Goal: Task Accomplishment & Management: Complete application form

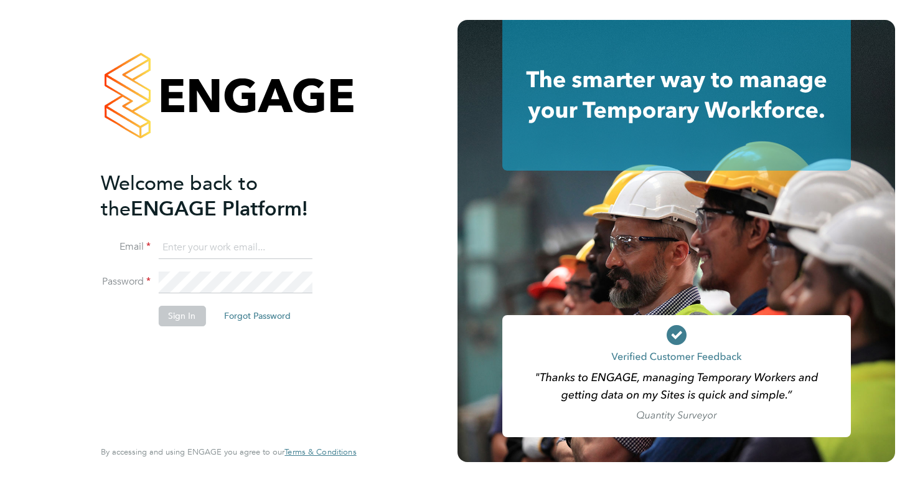
click at [219, 251] on input at bounding box center [235, 247] width 154 height 22
type input "harrycparker2@outlook.com"
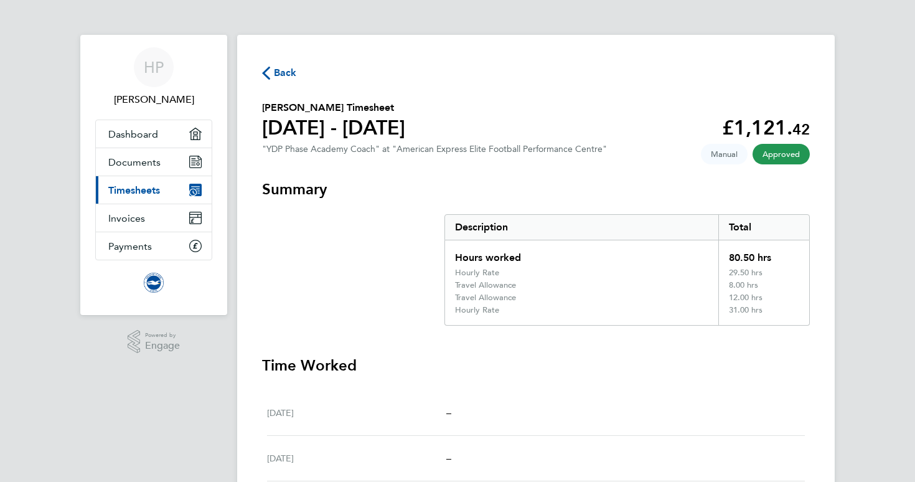
click at [129, 188] on span "Timesheets" at bounding box center [134, 190] width 52 height 12
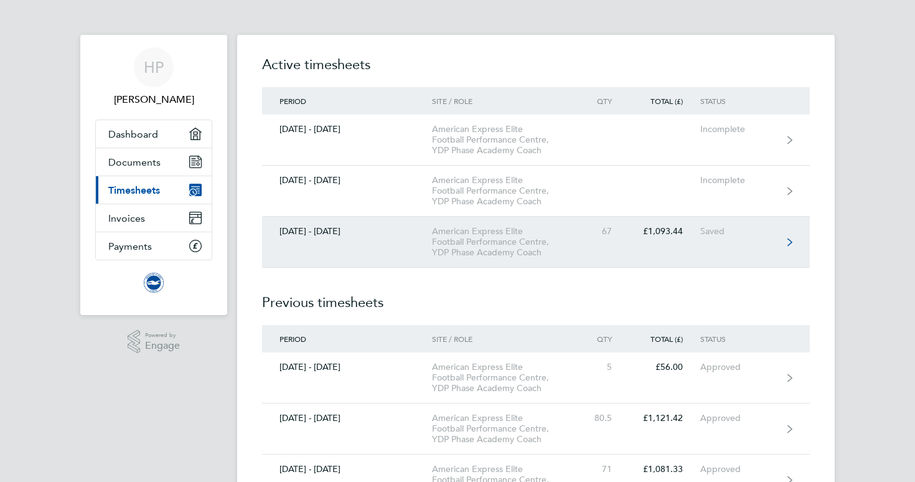
click at [661, 251] on link "[DATE] - [DATE] American Express Elite Football Performance Centre, YDP Phase A…" at bounding box center [536, 242] width 548 height 51
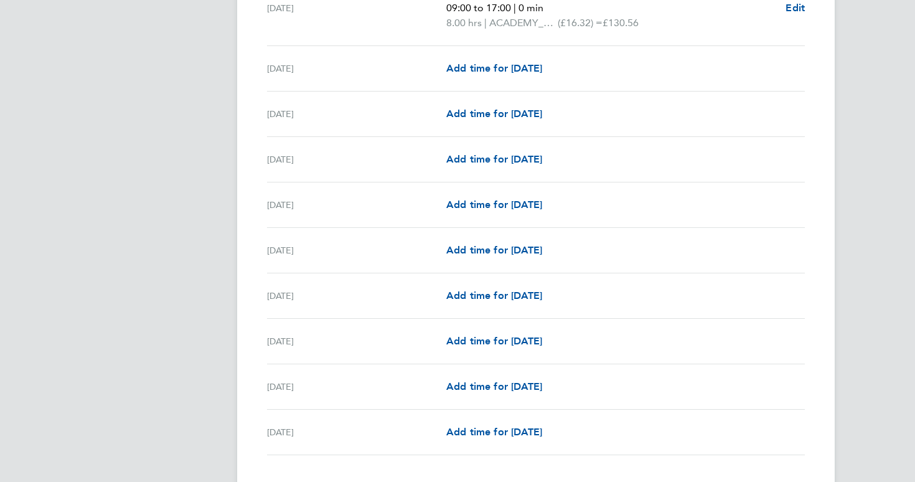
scroll to position [1396, 0]
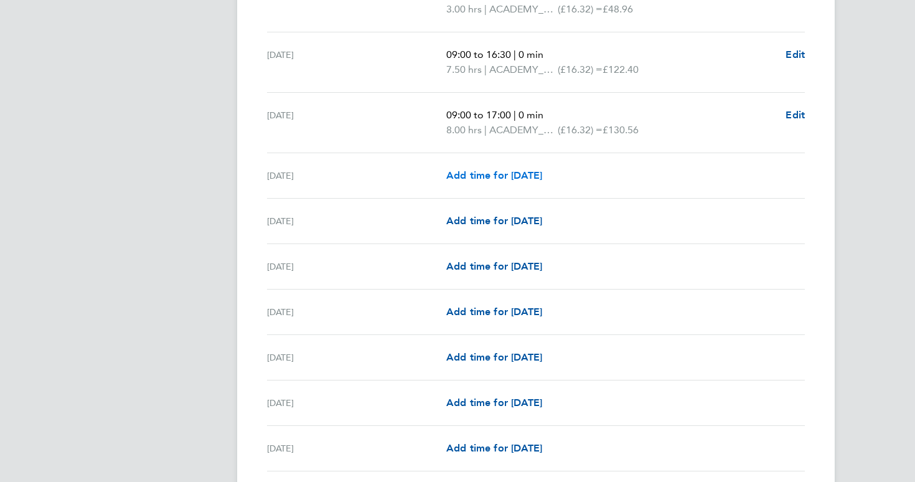
click at [516, 176] on span "Add time for [DATE]" at bounding box center [494, 175] width 96 height 12
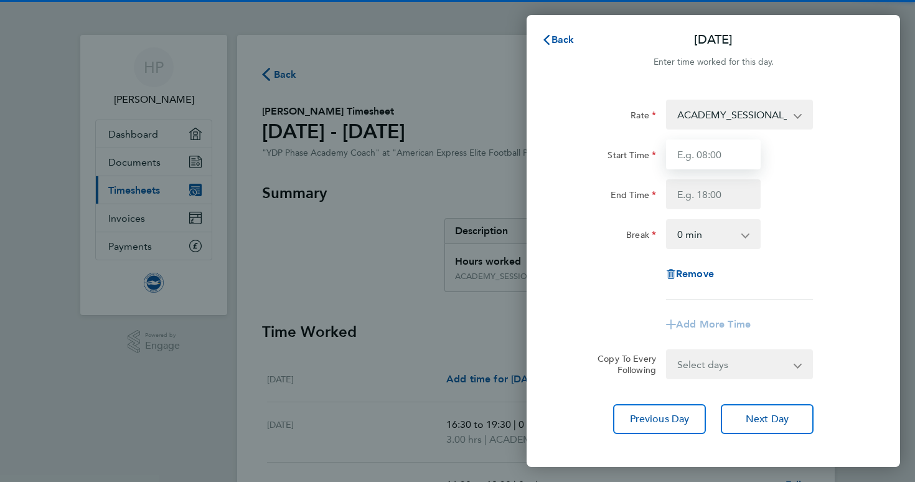
click at [695, 153] on input "Start Time" at bounding box center [713, 154] width 95 height 30
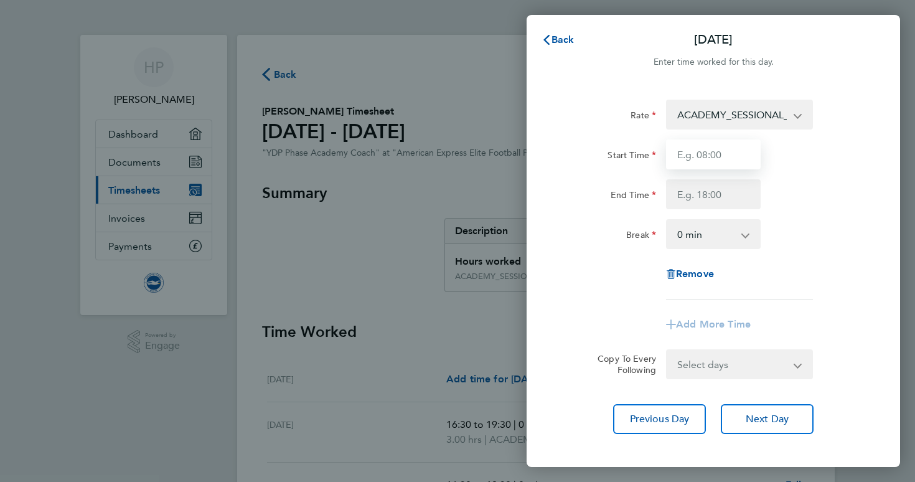
type input "16:30"
click at [728, 190] on input "End Time" at bounding box center [713, 194] width 95 height 30
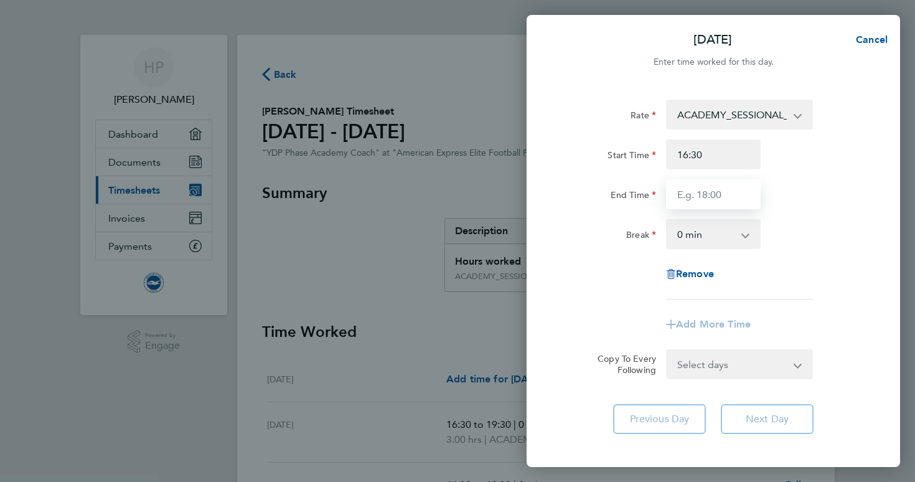
type input "19:30"
click at [551, 236] on div "Rate ACADEMY_SESSIONAL_COACH - 16.32 ACADEMY_PLAYER_CHAPERONE - 12.98 ADMIN_HOU…" at bounding box center [712, 267] width 373 height 364
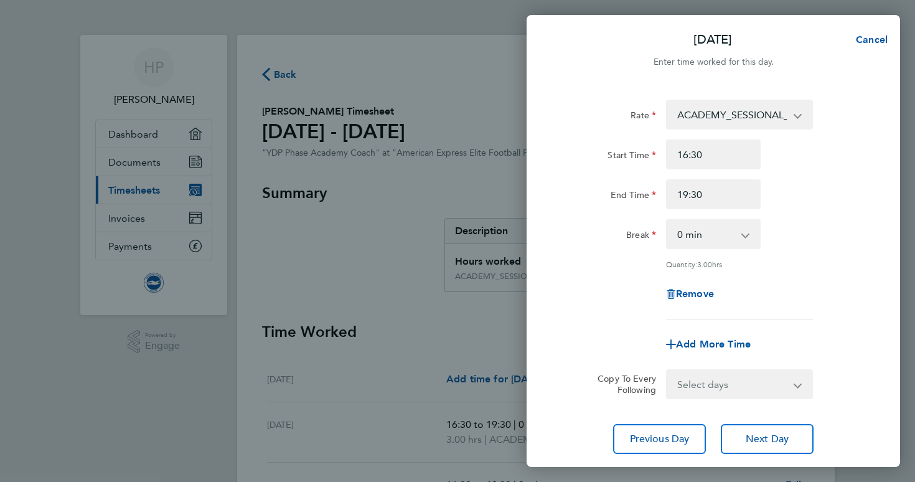
scroll to position [80, 0]
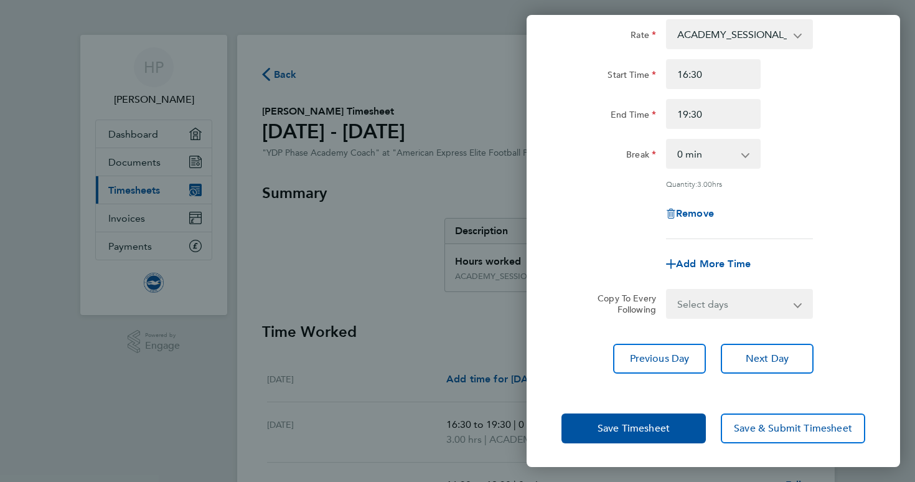
click at [628, 442] on div "Save Timesheet Save & Submit Timesheet" at bounding box center [712, 428] width 373 height 80
click at [632, 432] on span "Save Timesheet" at bounding box center [633, 428] width 72 height 12
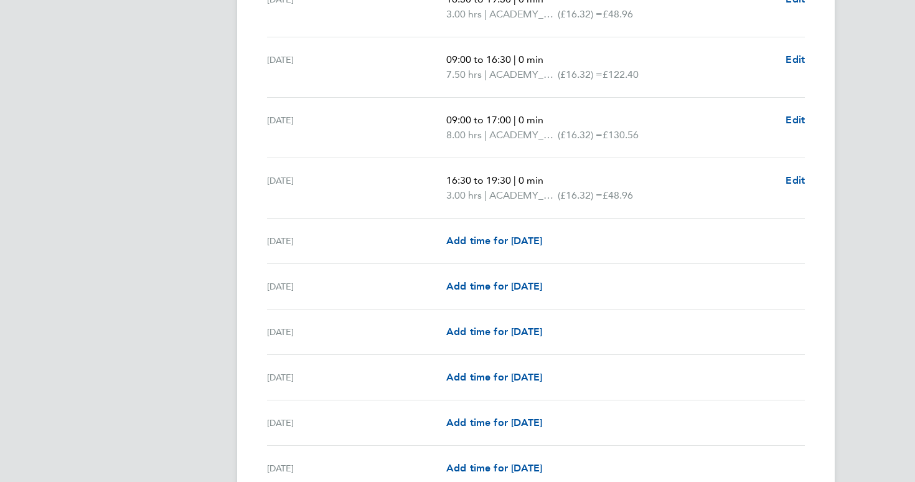
scroll to position [1460, 0]
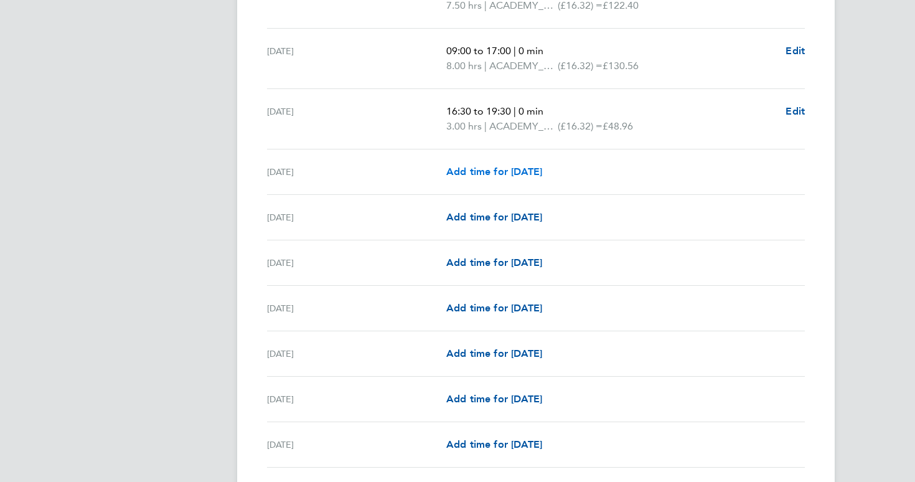
click at [505, 179] on link "Add time for [DATE]" at bounding box center [494, 171] width 96 height 15
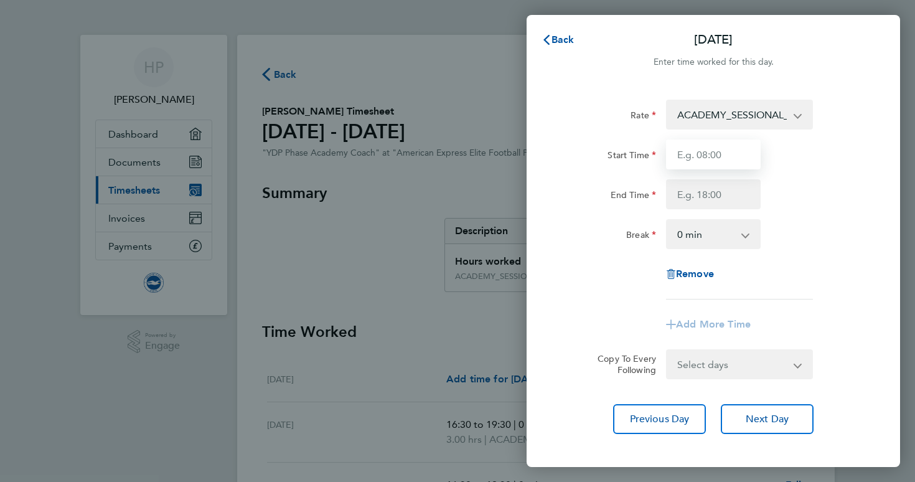
click at [721, 165] on input "Start Time" at bounding box center [713, 154] width 95 height 30
type input "16:30"
click at [705, 196] on input "End Time" at bounding box center [713, 194] width 95 height 30
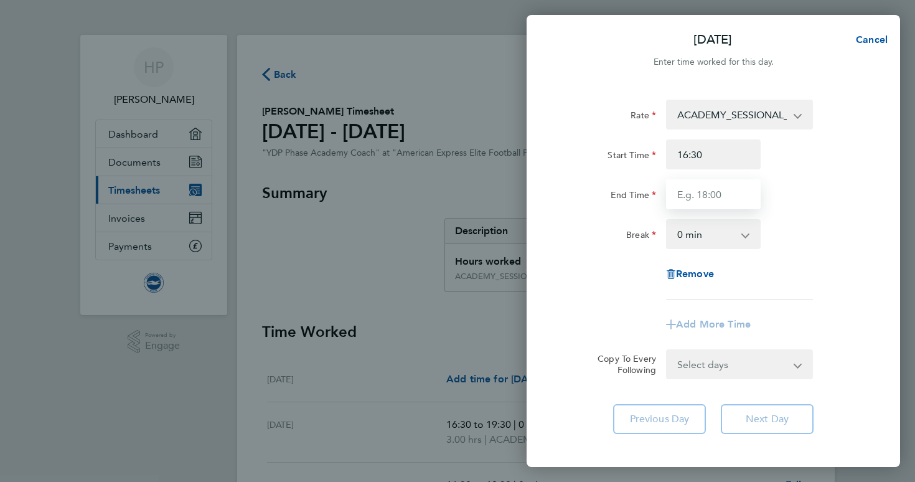
type input "19:30"
click at [551, 263] on div "Rate ACADEMY_SESSIONAL_COACH - 16.32 ACADEMY_PLAYER_CHAPERONE - 12.98 ADMIN_HOU…" at bounding box center [712, 267] width 373 height 364
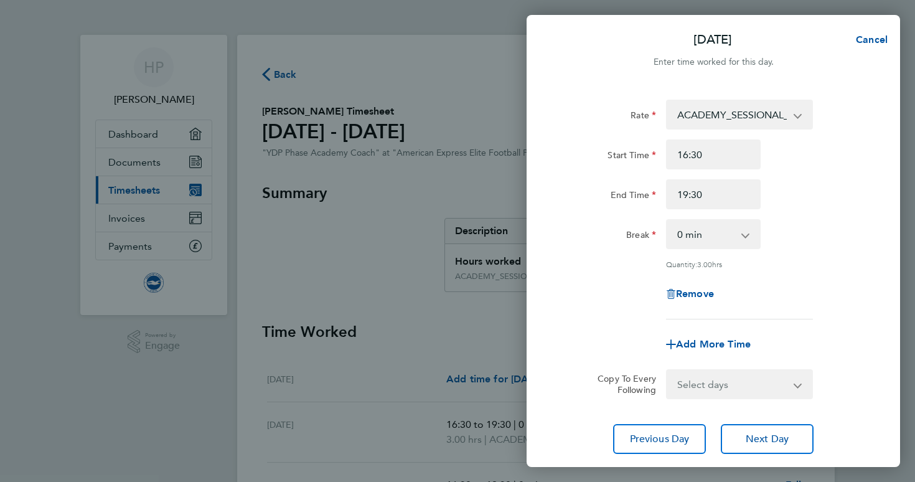
scroll to position [80, 0]
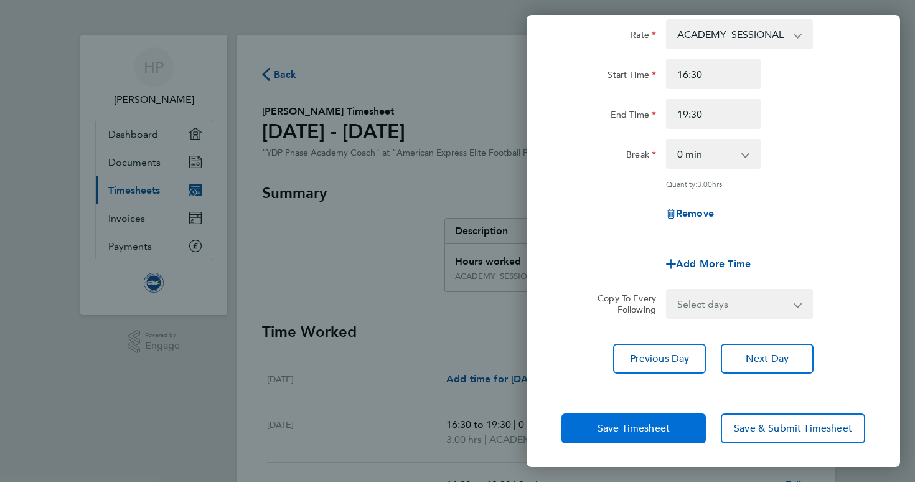
click at [597, 431] on span "Save Timesheet" at bounding box center [633, 428] width 72 height 12
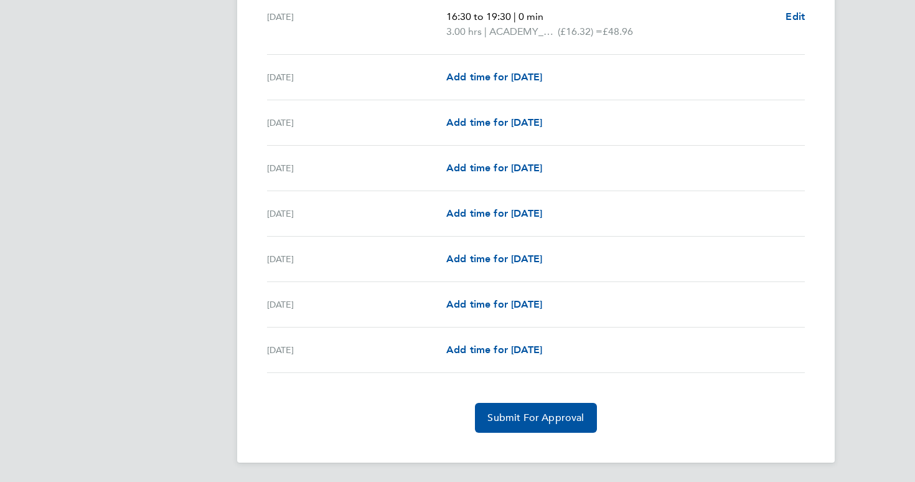
scroll to position [1616, 0]
click at [490, 78] on span "Add time for [DATE]" at bounding box center [494, 76] width 96 height 12
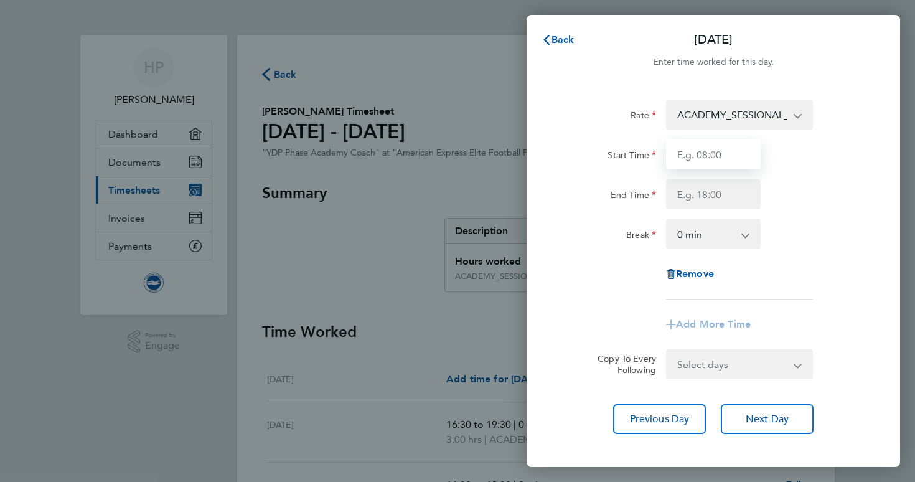
click at [689, 154] on input "Start Time" at bounding box center [713, 154] width 95 height 30
type input "09:00"
click at [708, 152] on input "09:00" at bounding box center [713, 154] width 95 height 30
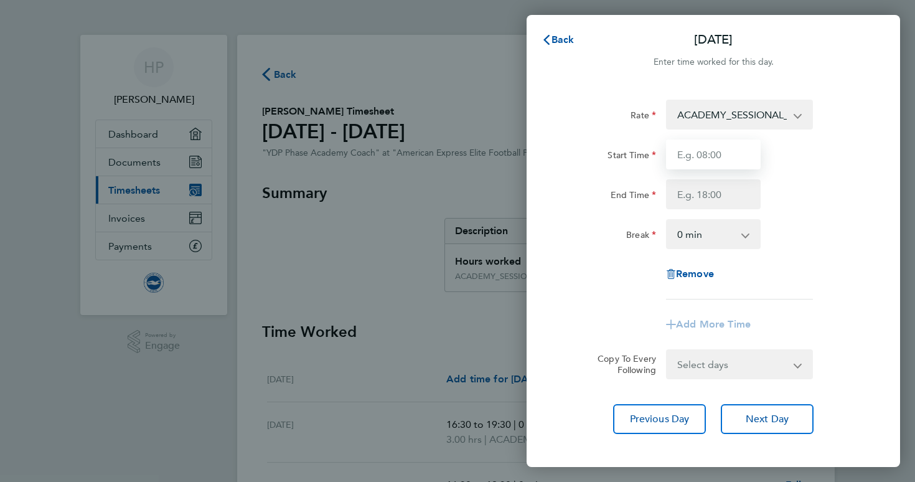
click at [708, 152] on input "Start Time" at bounding box center [713, 154] width 95 height 30
type input "16:30"
click at [707, 190] on input "End Time" at bounding box center [713, 194] width 95 height 30
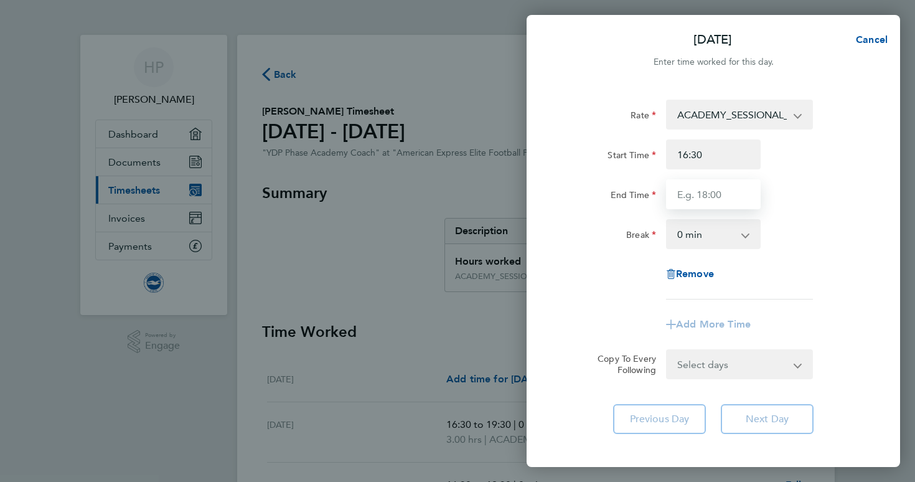
type input "19:30"
click at [611, 311] on app-timesheet-line-form-group "Rate ACADEMY_SESSIONAL_COACH - 16.32 ACADEMY_PLAYER_CHAPERONE - 12.98 ADMIN_HOU…" at bounding box center [713, 220] width 304 height 240
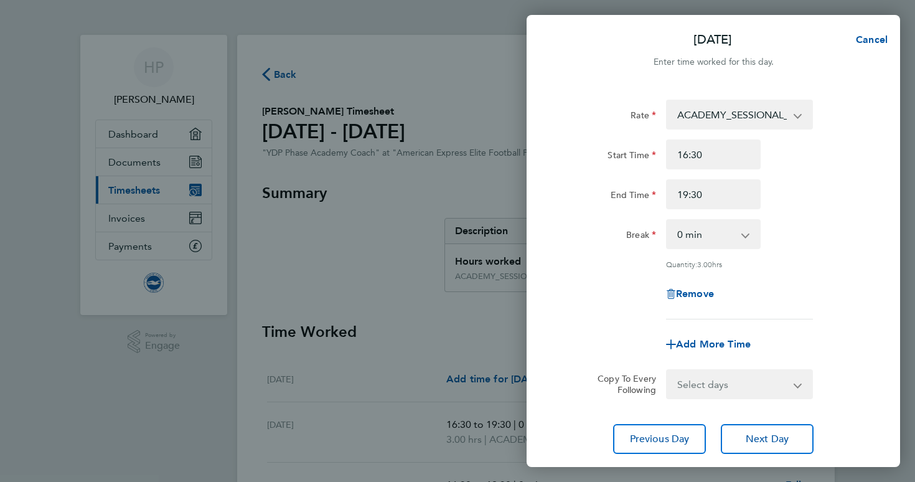
scroll to position [80, 0]
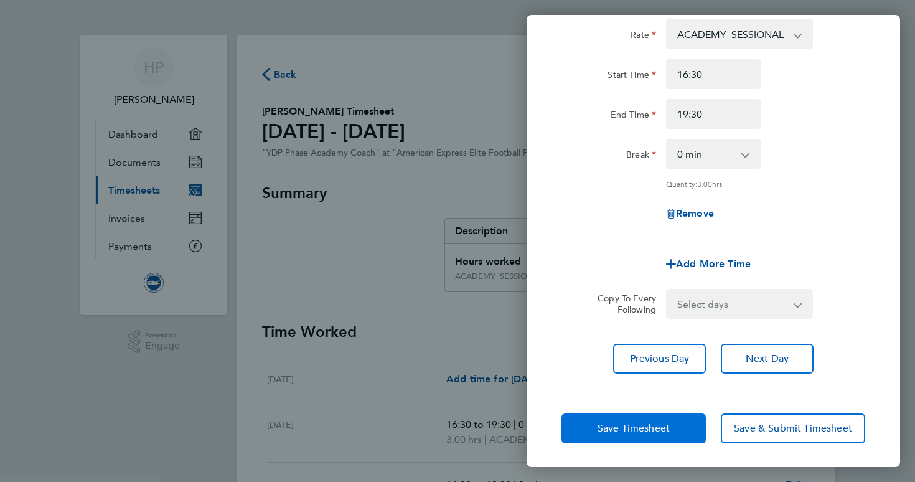
click at [605, 423] on span "Save Timesheet" at bounding box center [633, 428] width 72 height 12
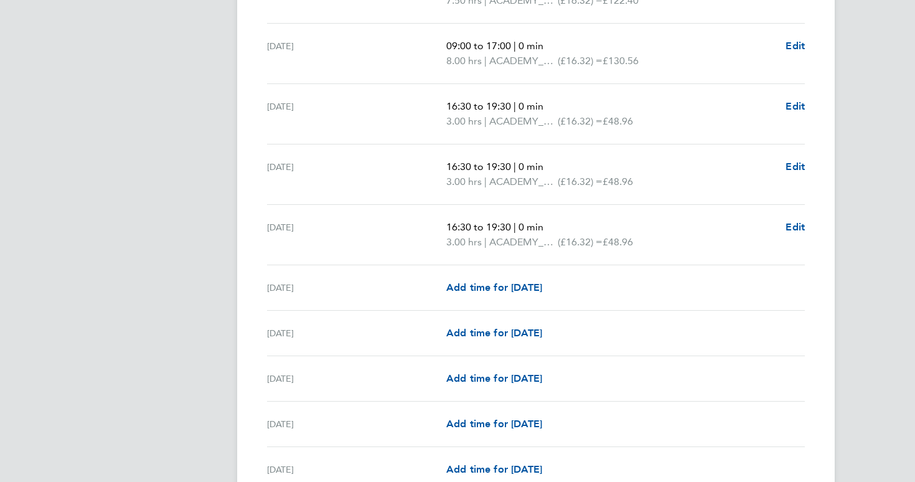
scroll to position [1528, 0]
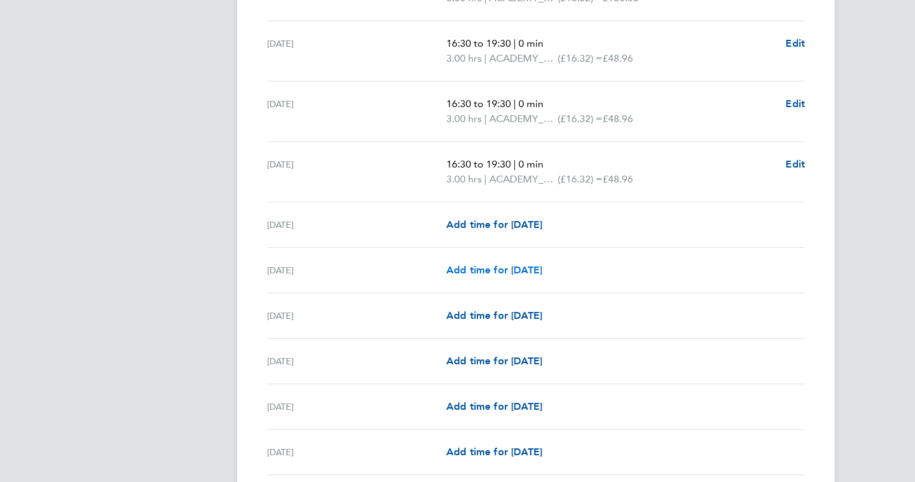
click at [501, 276] on span "Add time for [DATE]" at bounding box center [494, 270] width 96 height 12
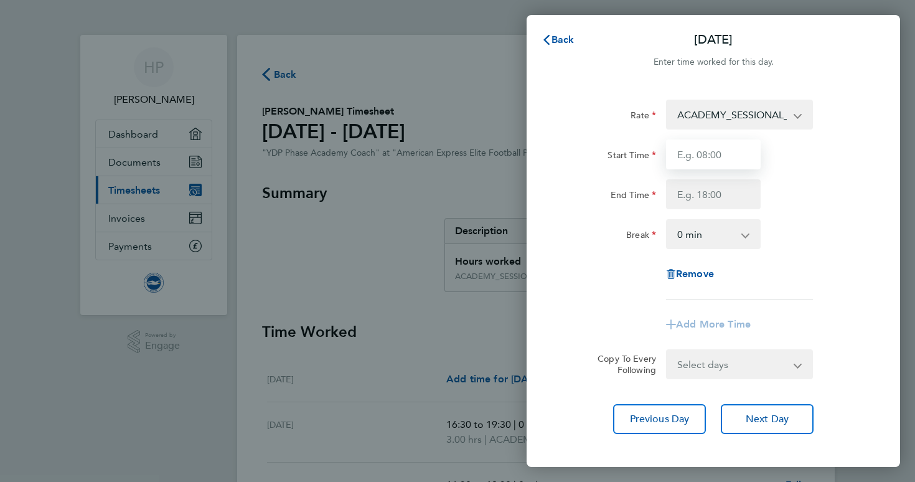
click at [722, 160] on input "Start Time" at bounding box center [713, 154] width 95 height 30
type input "16:30"
click at [694, 208] on input "End Time" at bounding box center [713, 194] width 95 height 30
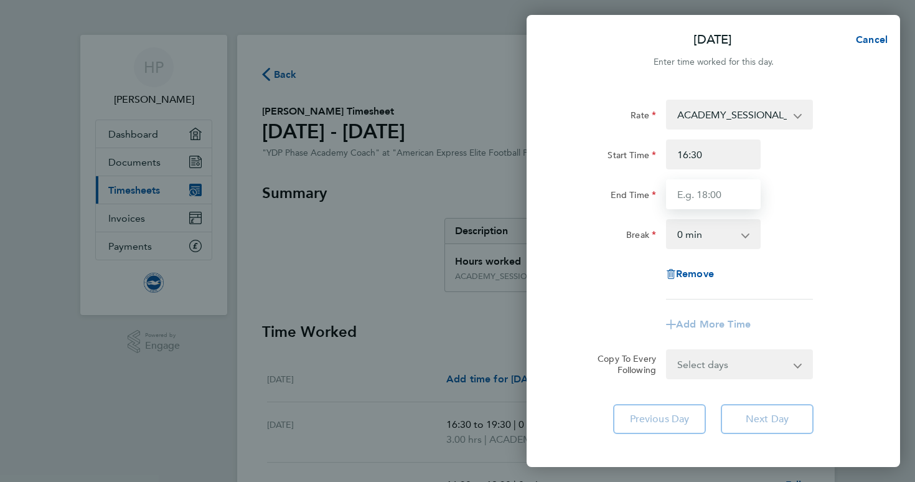
type input "19:30"
click at [611, 271] on div "Rate ACADEMY_SESSIONAL_COACH - 16.32 ACADEMY_PLAYER_CHAPERONE - 12.98 ADMIN_HOU…" at bounding box center [713, 200] width 304 height 200
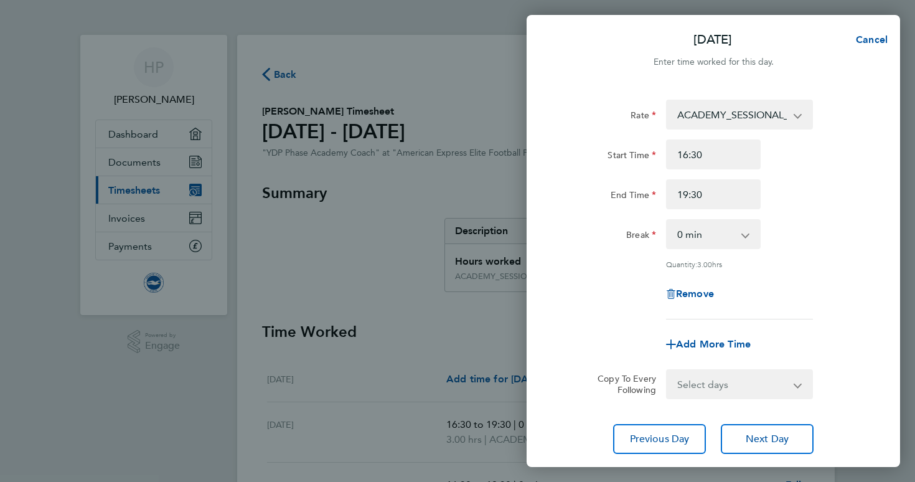
scroll to position [80, 0]
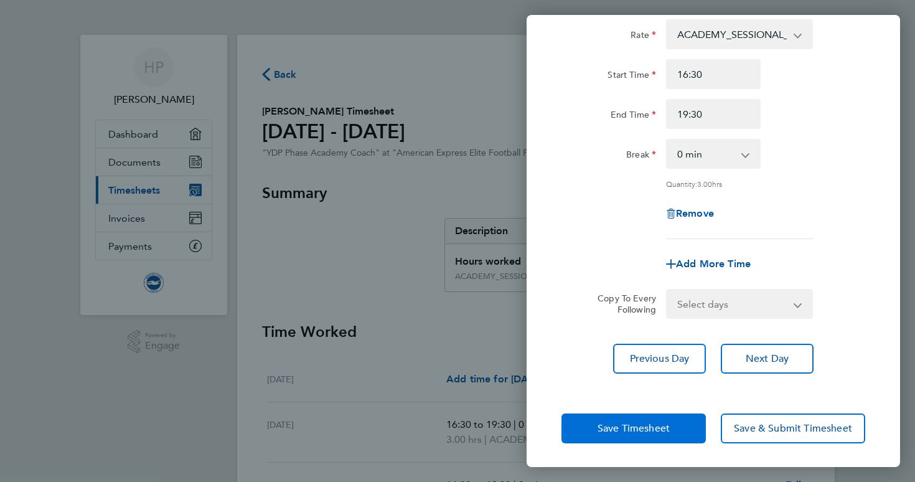
click at [614, 422] on span "Save Timesheet" at bounding box center [633, 428] width 72 height 12
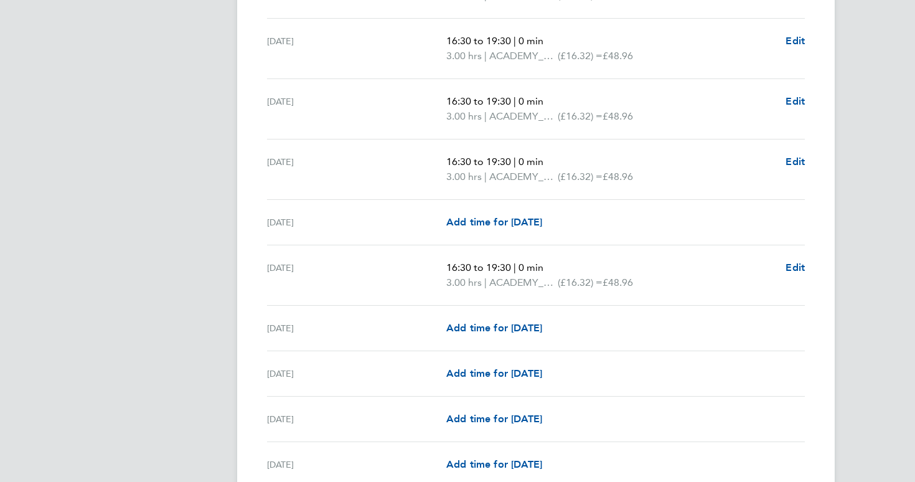
scroll to position [1646, 0]
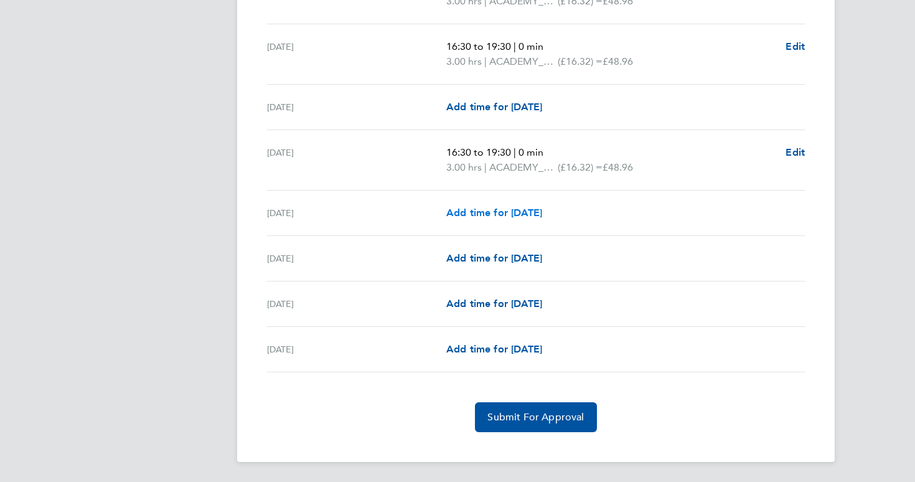
click at [506, 215] on span "Add time for [DATE]" at bounding box center [494, 213] width 96 height 12
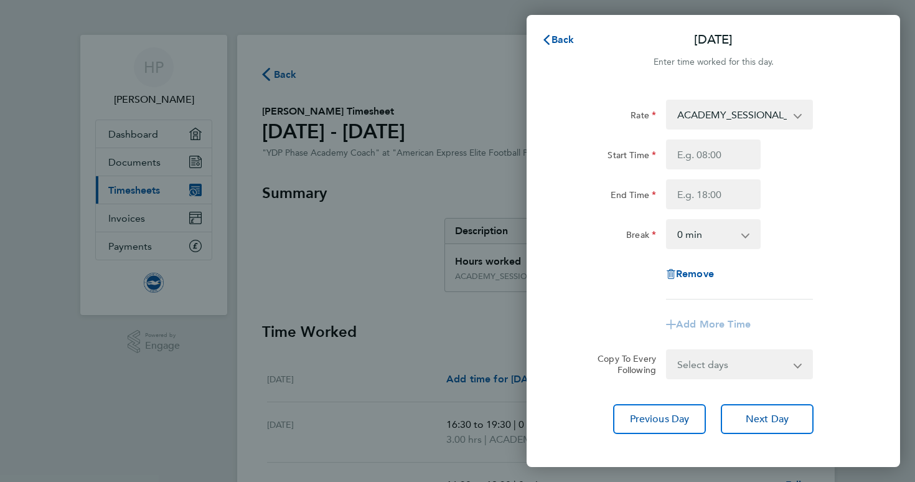
click at [720, 170] on div "Start Time End Time" at bounding box center [713, 174] width 314 height 70
click at [726, 159] on input "Start Time" at bounding box center [713, 154] width 95 height 30
type input "09:00"
click at [711, 190] on input "End Time" at bounding box center [713, 194] width 95 height 30
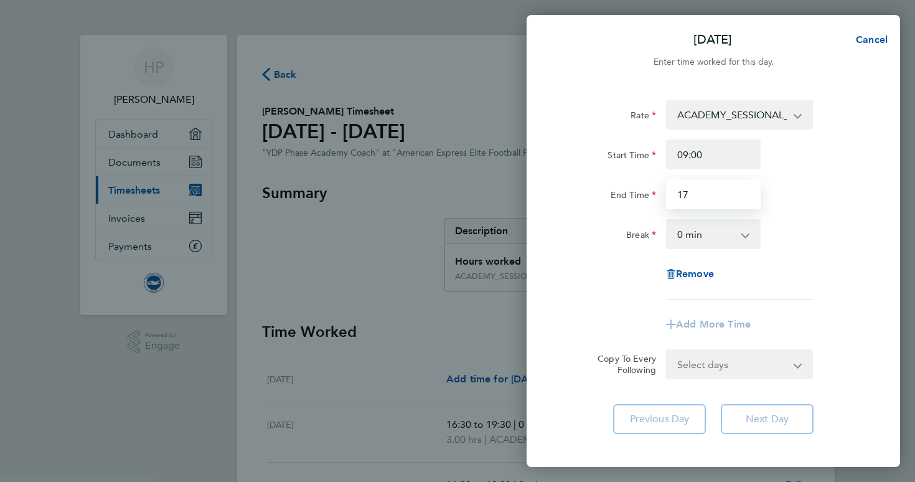
type input "17:00"
click at [802, 219] on div "Break 0 min 15 min 30 min 45 min 60 min 75 min 90 min" at bounding box center [713, 234] width 314 height 30
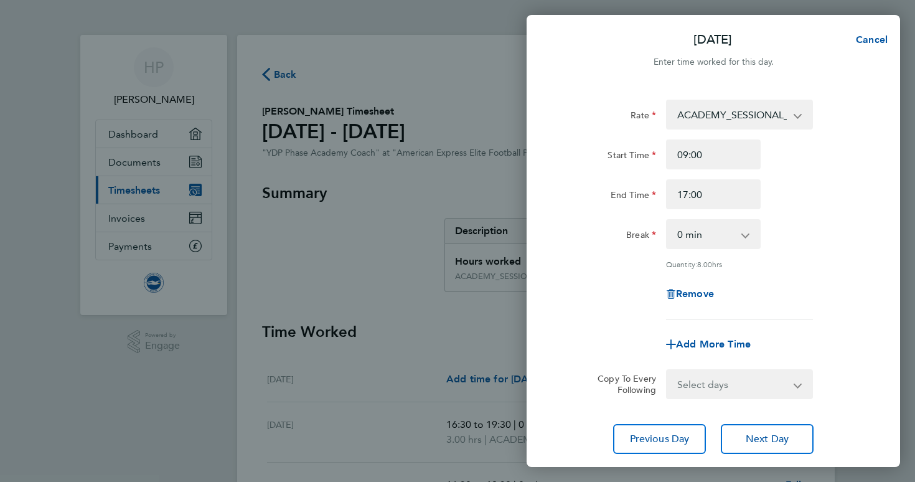
scroll to position [80, 0]
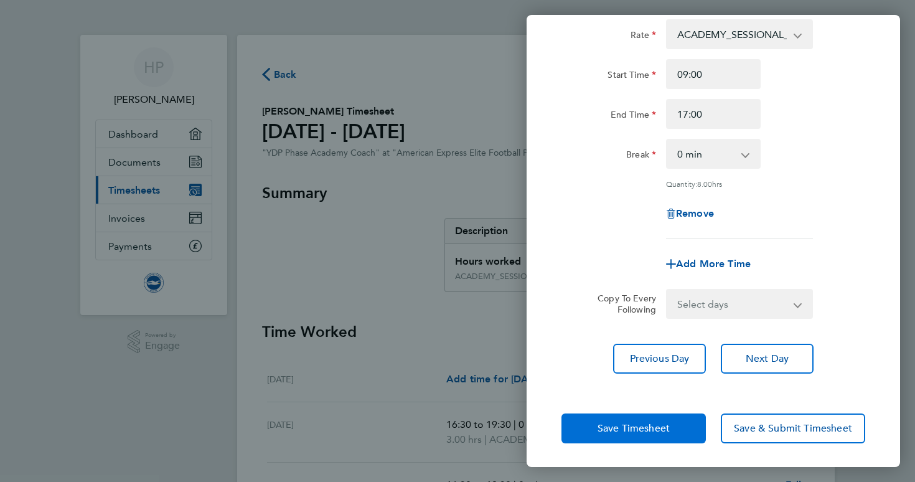
click at [599, 431] on span "Save Timesheet" at bounding box center [633, 428] width 72 height 12
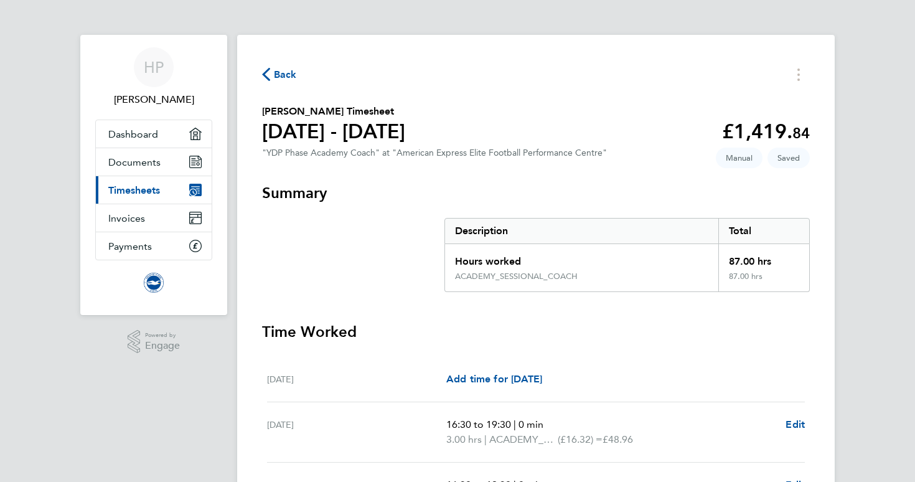
click at [278, 76] on span "Back" at bounding box center [285, 74] width 23 height 15
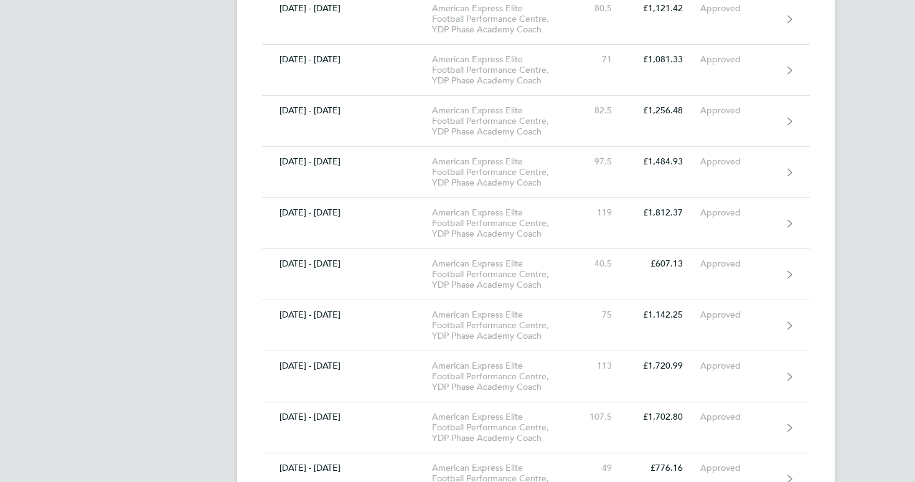
scroll to position [180, 0]
